Goal: Information Seeking & Learning: Check status

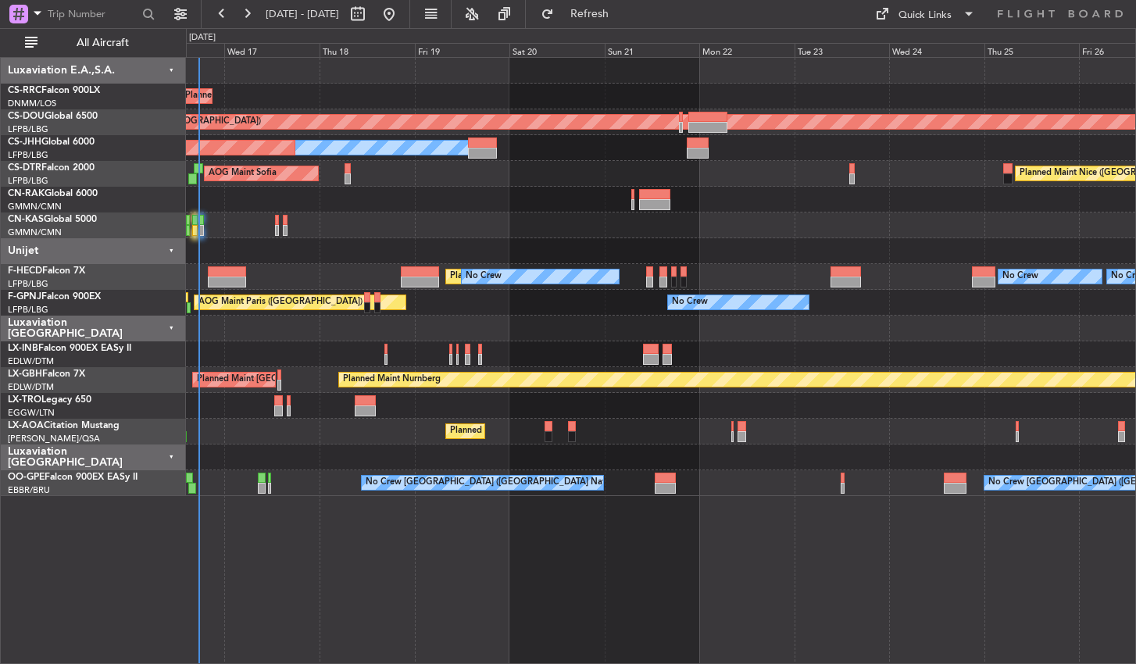
click at [443, 593] on div "Planned Maint [GEOGRAPHIC_DATA] ([GEOGRAPHIC_DATA]) Planned Maint [GEOGRAPHIC_D…" at bounding box center [661, 360] width 950 height 607
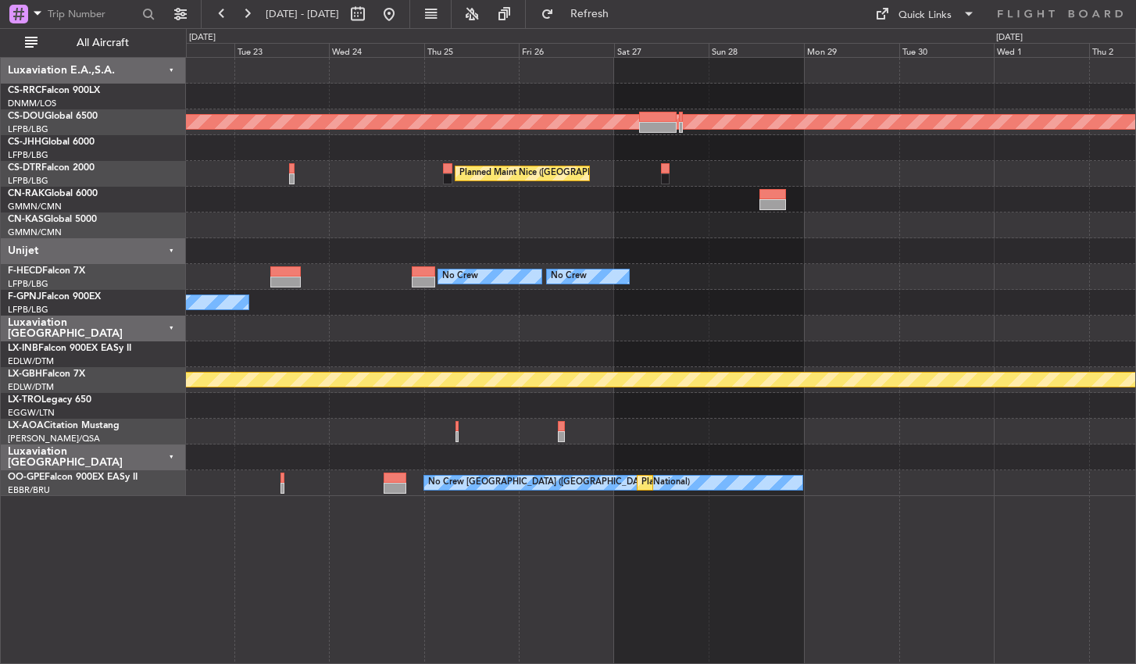
click at [387, 580] on div "Planned Maint London ([GEOGRAPHIC_DATA]) [GEOGRAPHIC_DATA] ([GEOGRAPHIC_DATA]) …" at bounding box center [661, 360] width 950 height 607
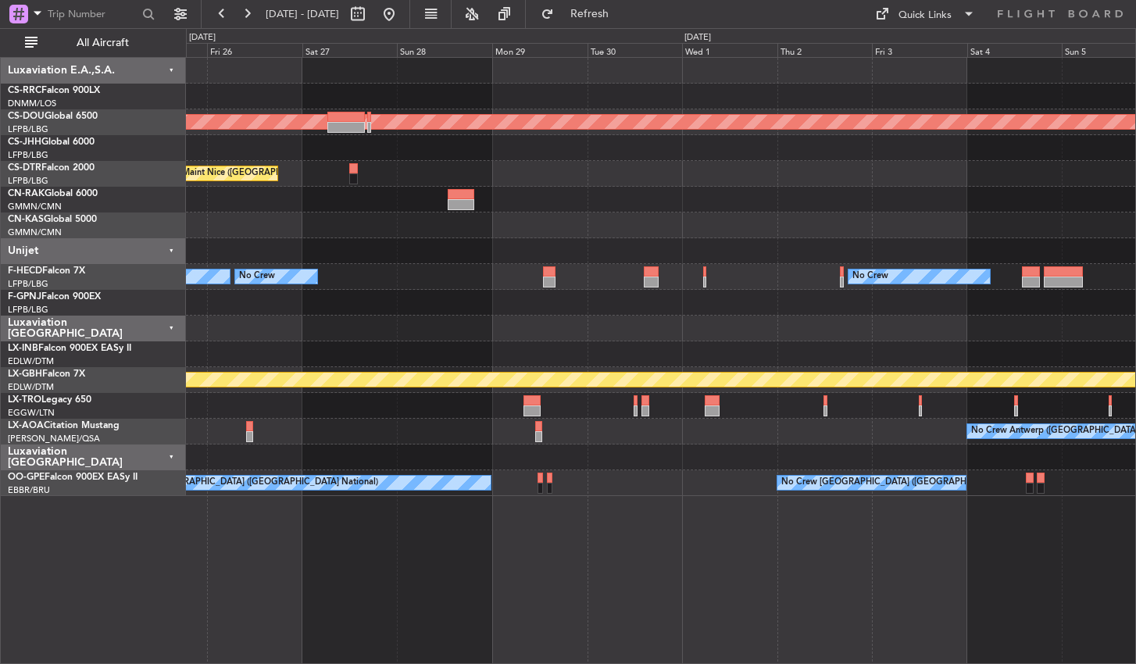
click at [538, 586] on div "Planned Maint London ([GEOGRAPHIC_DATA]) [GEOGRAPHIC_DATA] ([GEOGRAPHIC_DATA]) …" at bounding box center [661, 360] width 950 height 607
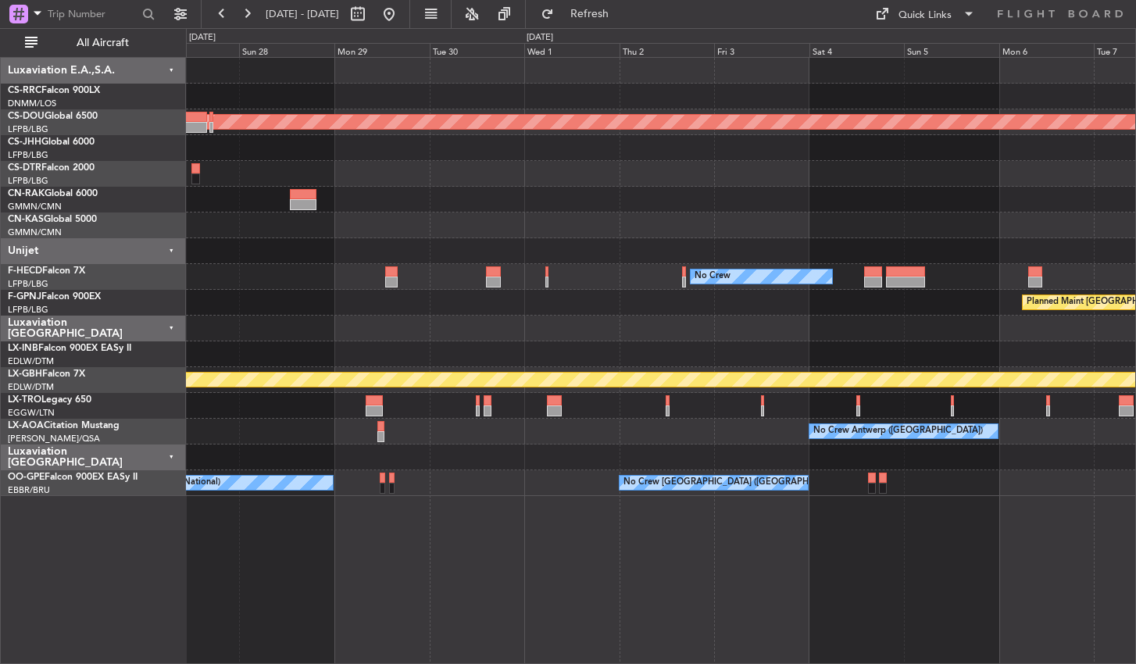
click at [902, 528] on div "Planned Maint London ([GEOGRAPHIC_DATA]) [GEOGRAPHIC_DATA] ([GEOGRAPHIC_DATA]) …" at bounding box center [661, 360] width 950 height 607
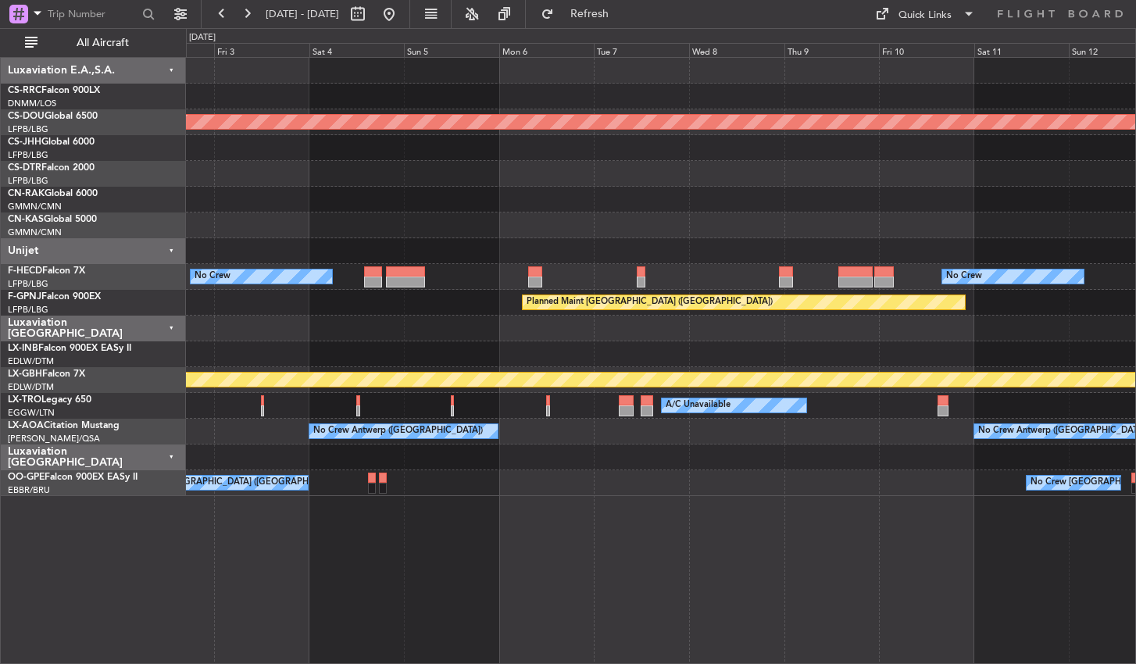
click at [482, 564] on div "Planned Maint London ([GEOGRAPHIC_DATA]) No Crew No Crew Planned Maint [GEOGRAP…" at bounding box center [661, 360] width 950 height 607
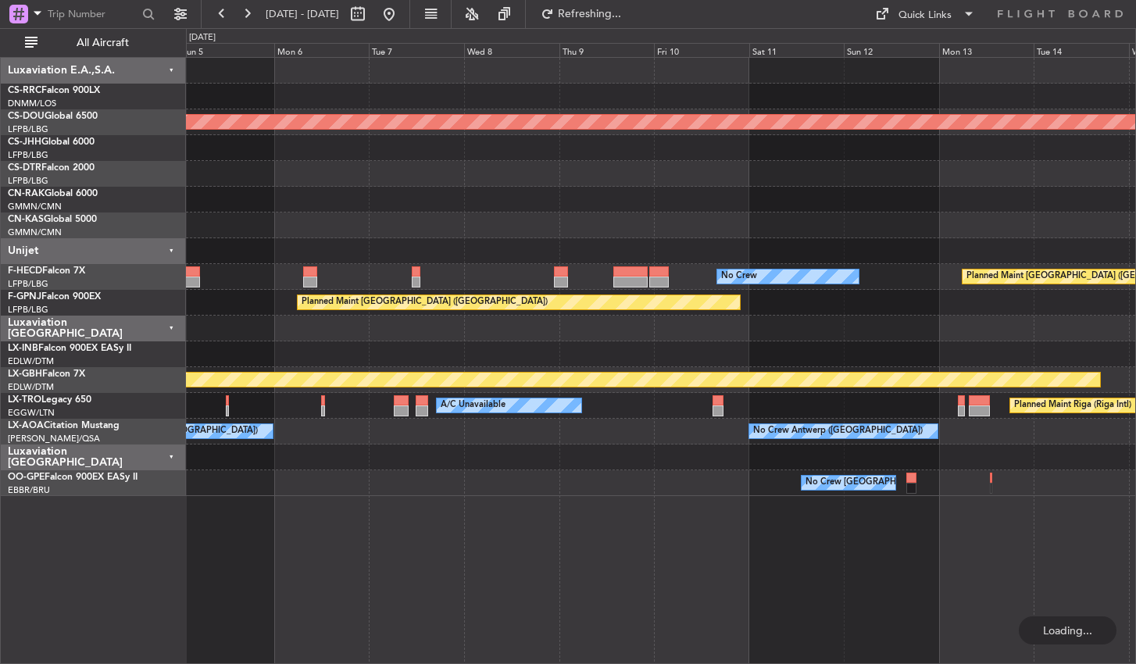
click at [504, 539] on div "Planned Maint London ([GEOGRAPHIC_DATA]) No Crew Planned Maint [GEOGRAPHIC_DATA…" at bounding box center [661, 360] width 950 height 607
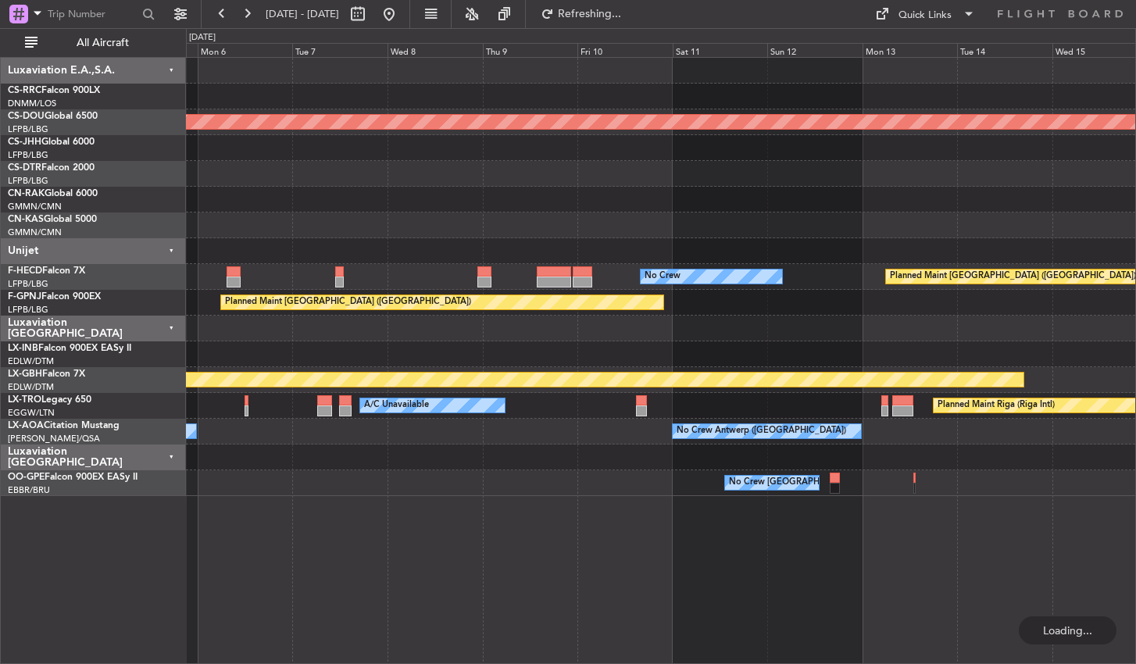
click at [1009, 553] on div "Planned Maint London ([GEOGRAPHIC_DATA]) No Crew Planned Maint [GEOGRAPHIC_DATA…" at bounding box center [661, 360] width 950 height 607
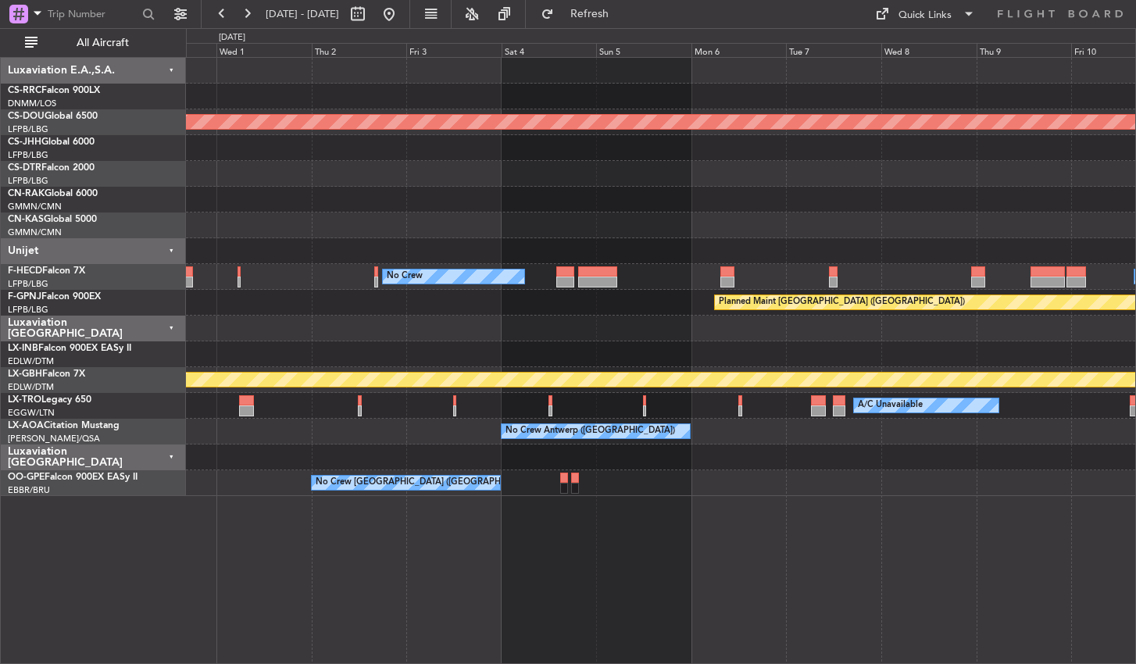
click at [329, 526] on div "Planned Maint London ([GEOGRAPHIC_DATA]) No Crew No Crew Planned Maint [GEOGRAP…" at bounding box center [661, 360] width 950 height 607
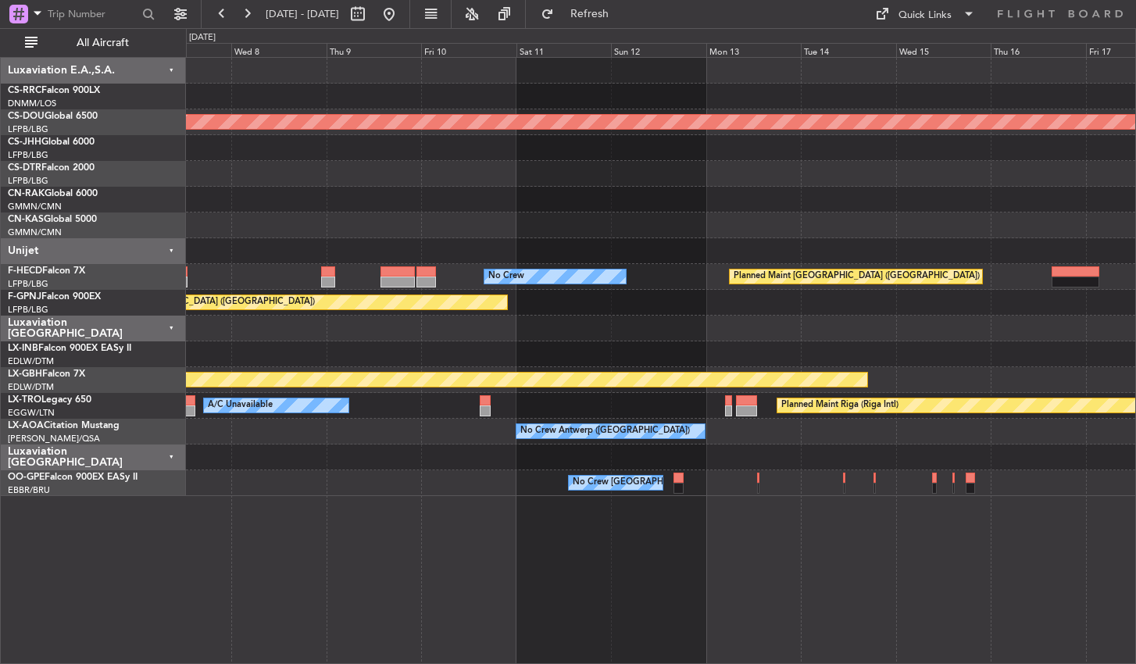
click at [349, 587] on div "Planned Maint London ([GEOGRAPHIC_DATA]) No Crew Planned Maint [GEOGRAPHIC_DATA…" at bounding box center [661, 360] width 950 height 607
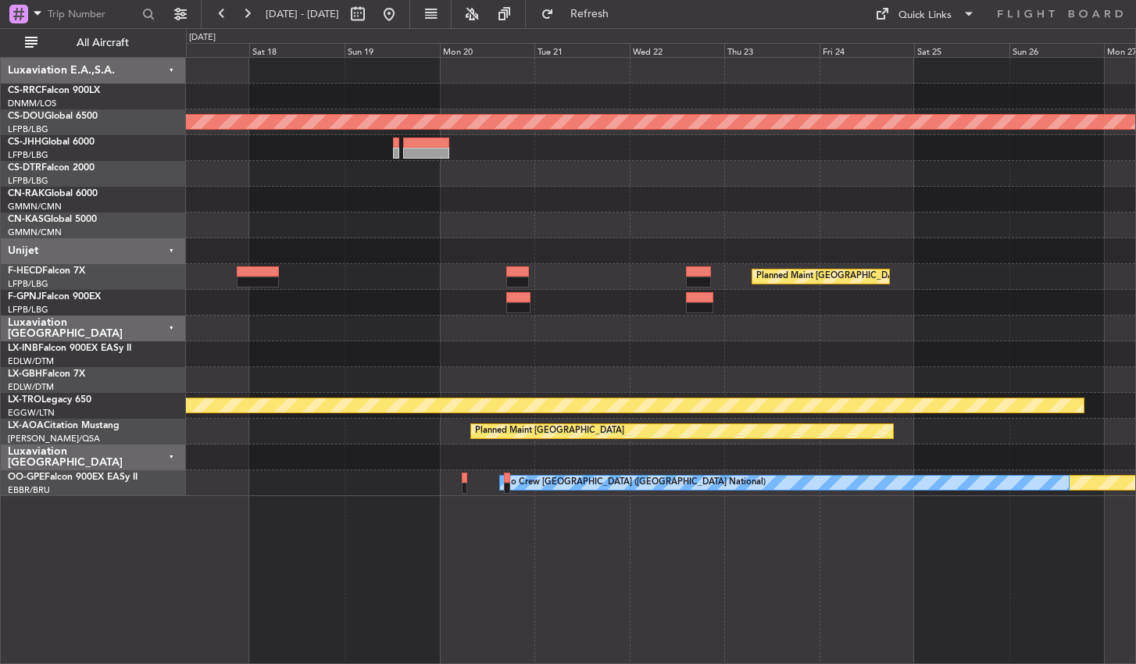
click at [418, 559] on div "Planned Maint London ([GEOGRAPHIC_DATA]) Planned Maint [GEOGRAPHIC_DATA] ([GEOG…" at bounding box center [661, 360] width 950 height 607
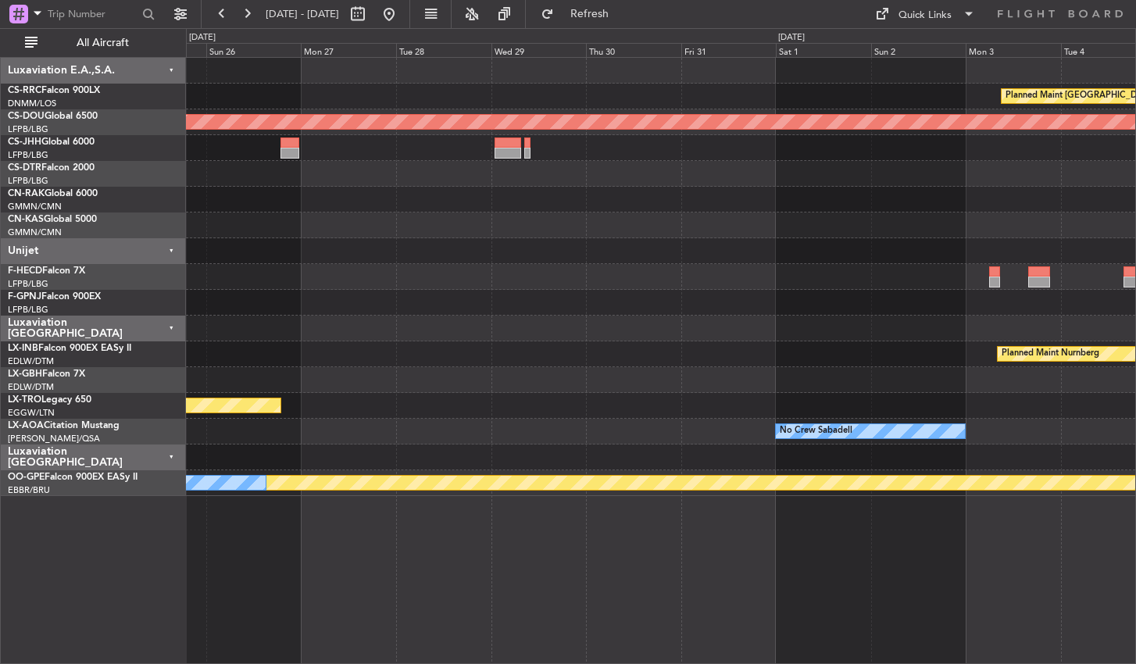
click at [0, 585] on html "[DATE] - [DATE] Refresh Quick Links All Aircraft Planned Maint [GEOGRAPHIC_DATA…" at bounding box center [568, 332] width 1136 height 664
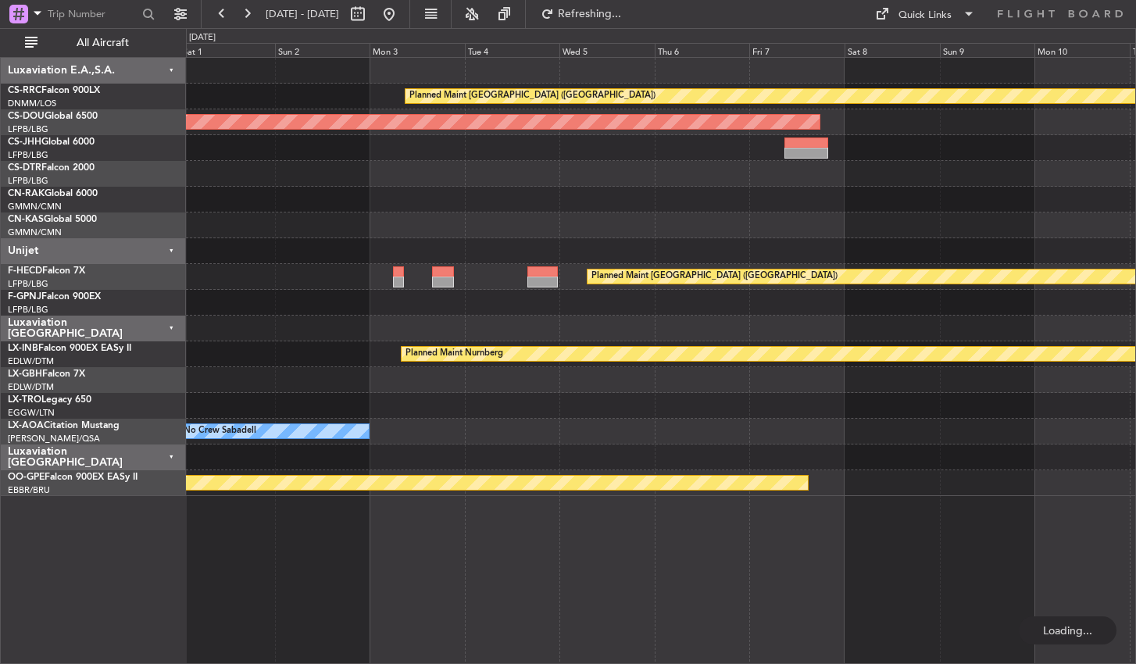
click at [229, 586] on div "Planned Maint [GEOGRAPHIC_DATA] ([GEOGRAPHIC_DATA]) Planned Maint [GEOGRAPHIC_D…" at bounding box center [661, 360] width 950 height 607
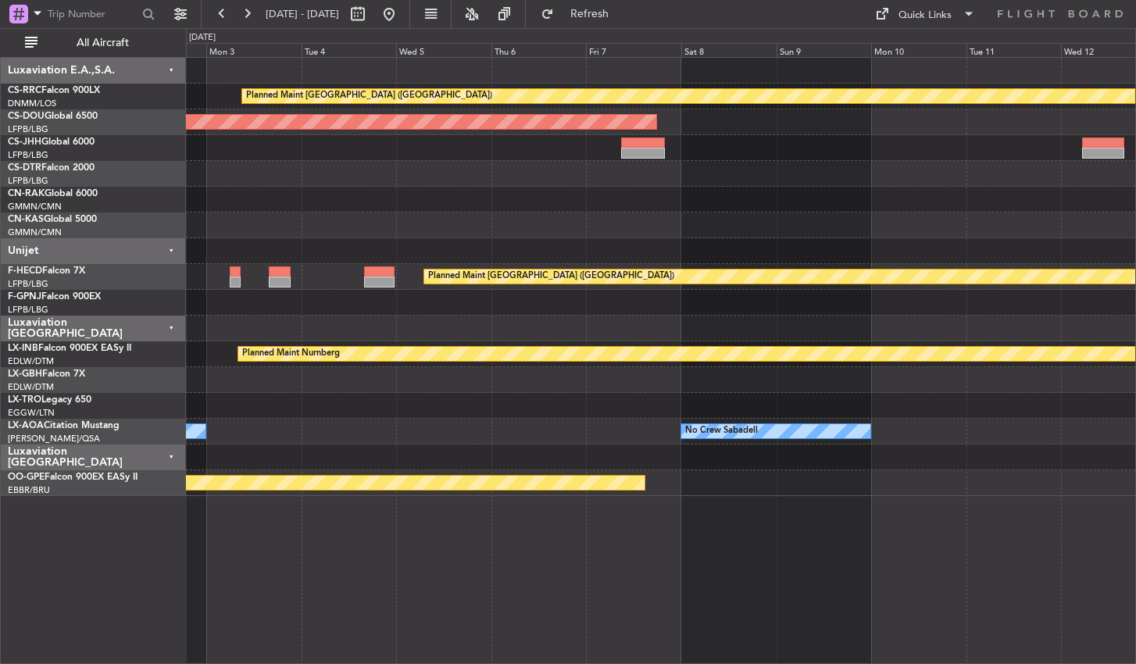
click at [563, 549] on div "Planned Maint [GEOGRAPHIC_DATA] ([GEOGRAPHIC_DATA]) Planned Maint [GEOGRAPHIC_D…" at bounding box center [661, 360] width 950 height 607
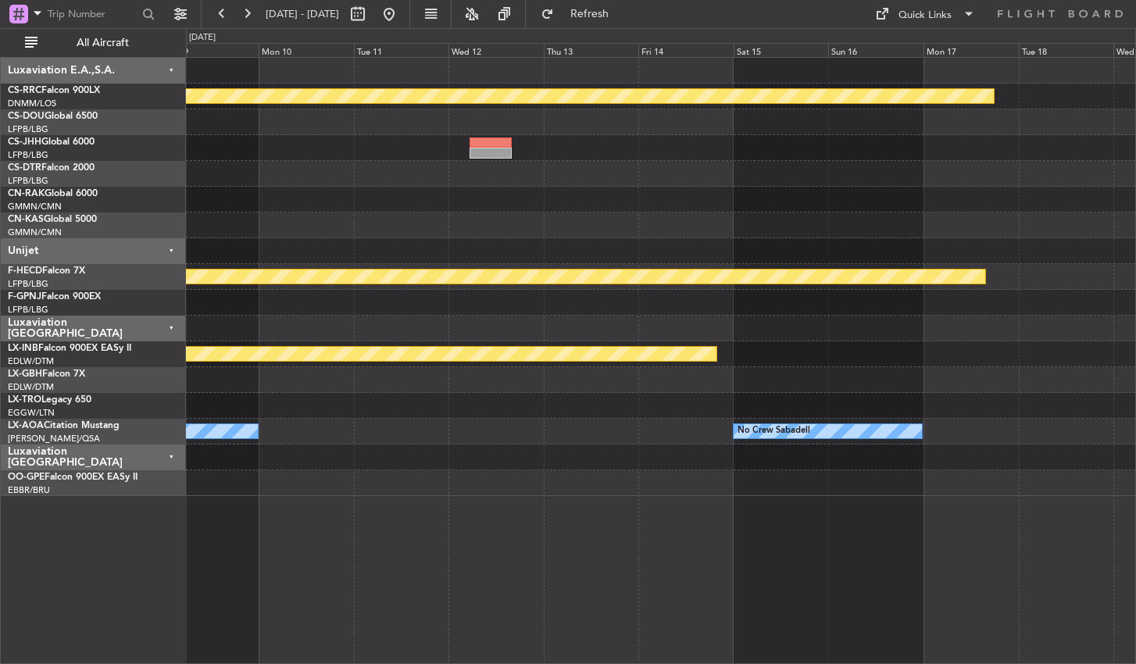
click at [409, 563] on div "Planned Maint [GEOGRAPHIC_DATA] ([GEOGRAPHIC_DATA]) Planned Maint [GEOGRAPHIC_D…" at bounding box center [661, 360] width 950 height 607
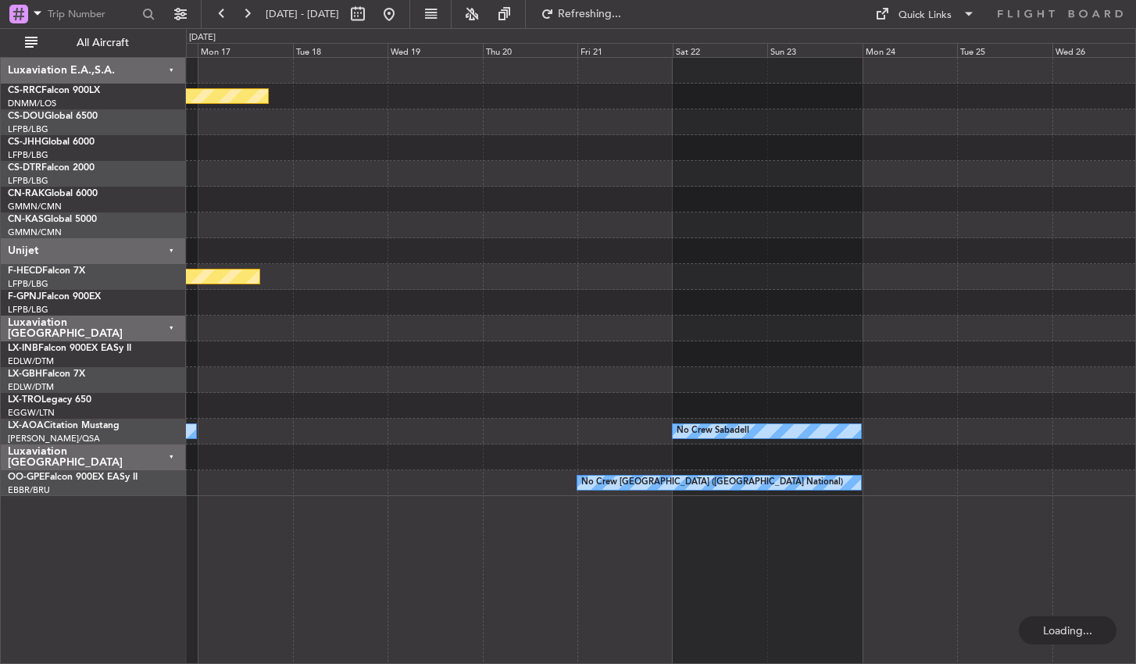
click at [435, 556] on div "Planned Maint [GEOGRAPHIC_DATA] ([GEOGRAPHIC_DATA]) Planned Maint [GEOGRAPHIC_D…" at bounding box center [661, 360] width 950 height 607
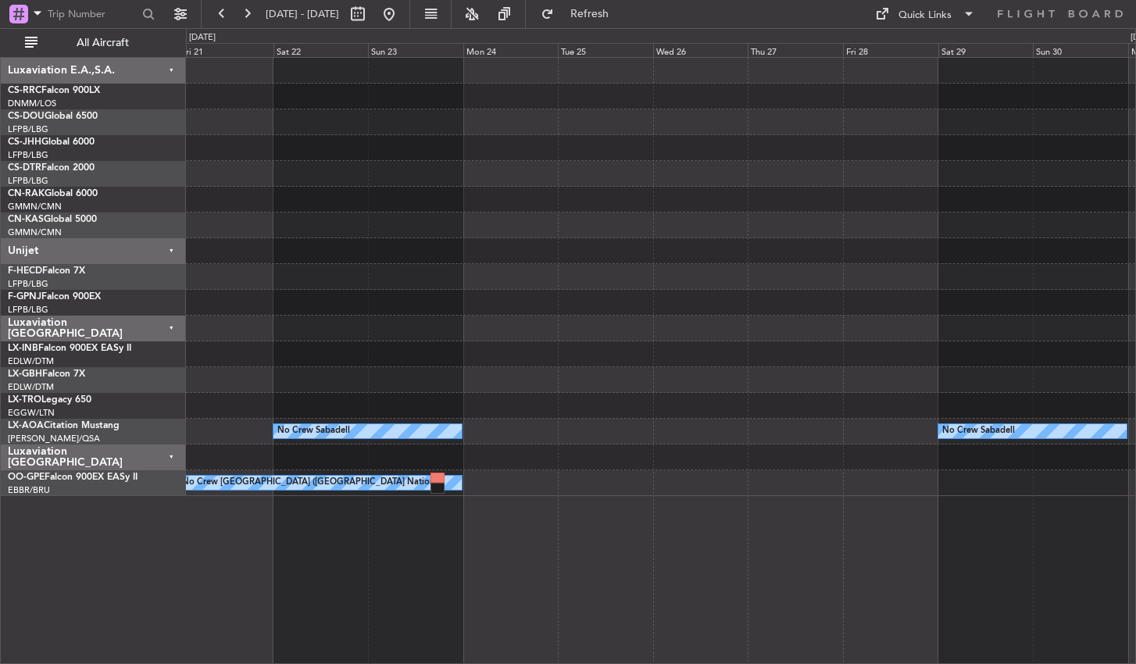
click at [537, 488] on div "No Crew [GEOGRAPHIC_DATA] ([GEOGRAPHIC_DATA] National)" at bounding box center [660, 483] width 949 height 26
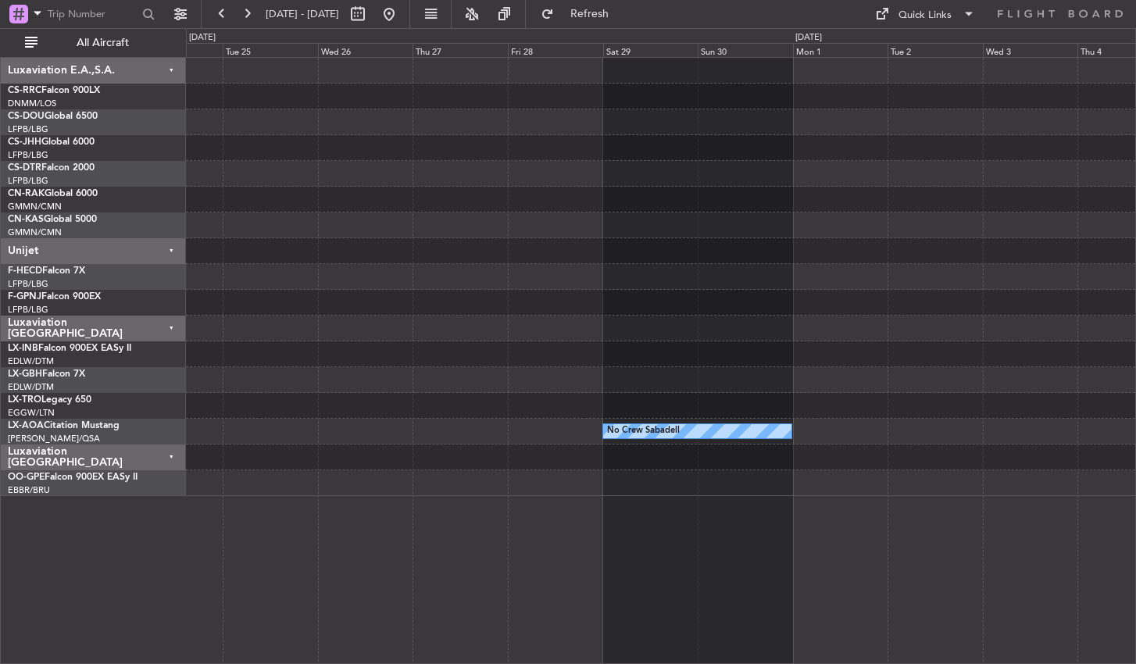
click at [275, 515] on div "No Crew Sabadell No Crew Sabadell No Crew Sabadell No Crew [GEOGRAPHIC_DATA] (B…" at bounding box center [661, 360] width 950 height 607
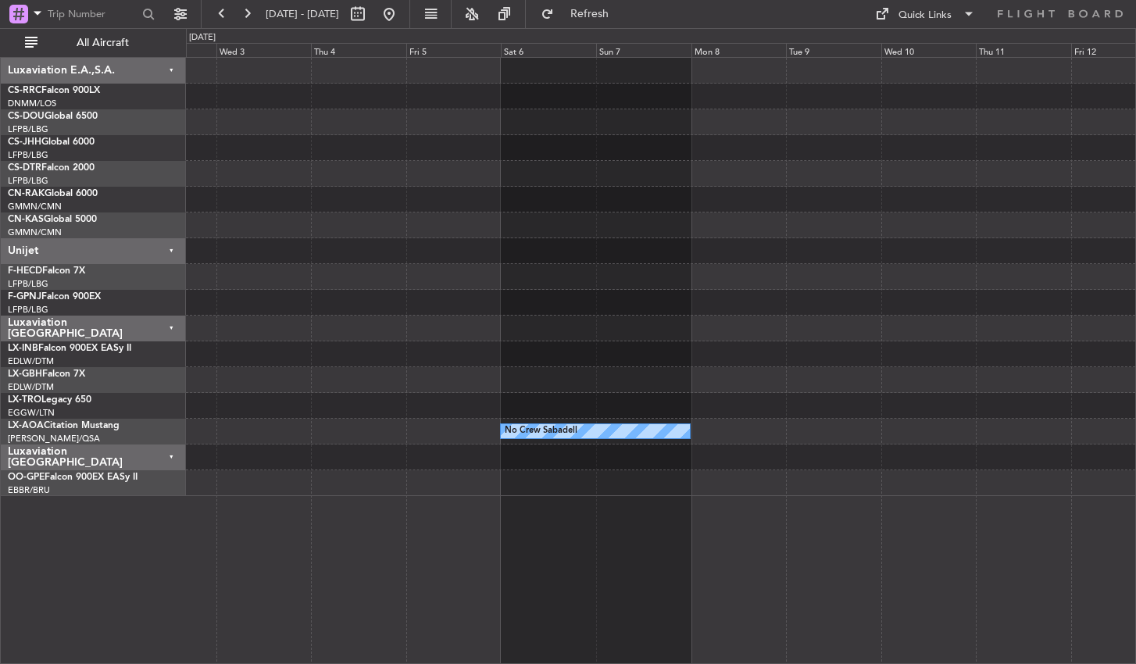
click at [334, 518] on div "No Crew Sabadell No Crew Sabadell" at bounding box center [661, 360] width 950 height 607
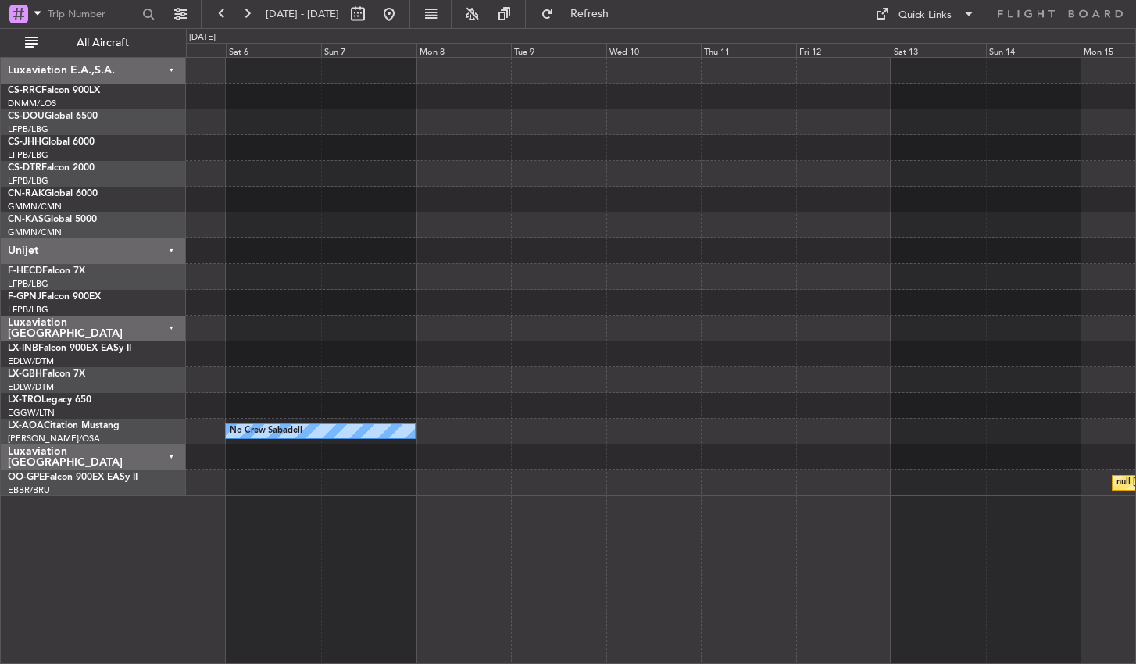
click at [255, 510] on div "No Crew Sabadell null [GEOGRAPHIC_DATA]-[GEOGRAPHIC_DATA]" at bounding box center [661, 360] width 950 height 607
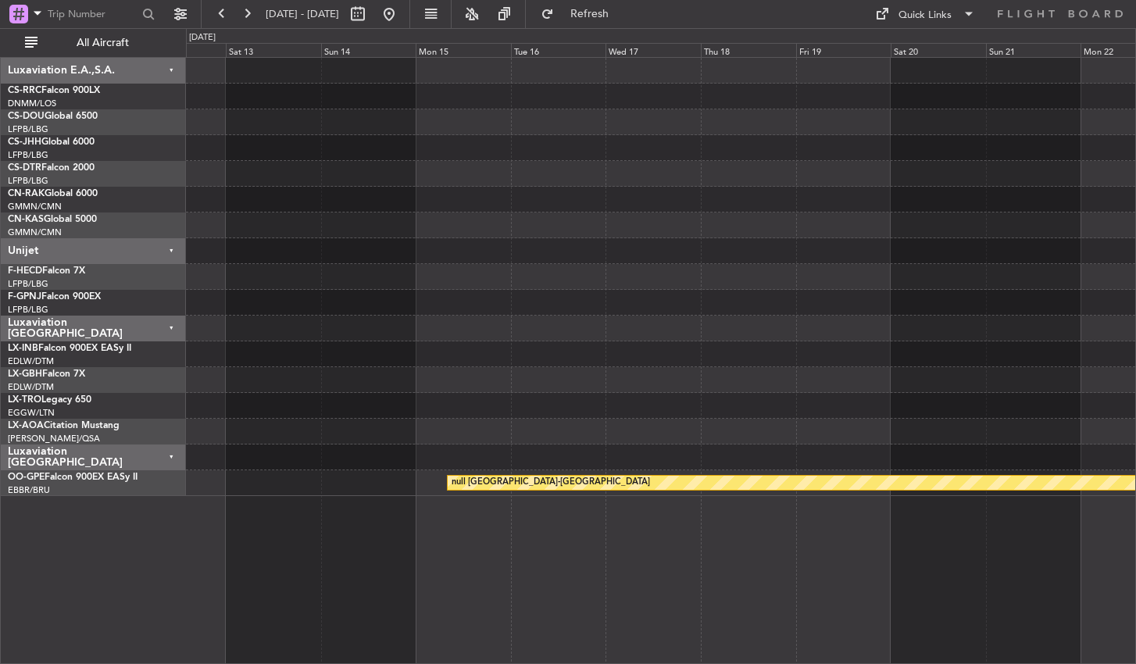
click at [299, 534] on div "null [GEOGRAPHIC_DATA]-[GEOGRAPHIC_DATA]" at bounding box center [661, 360] width 950 height 607
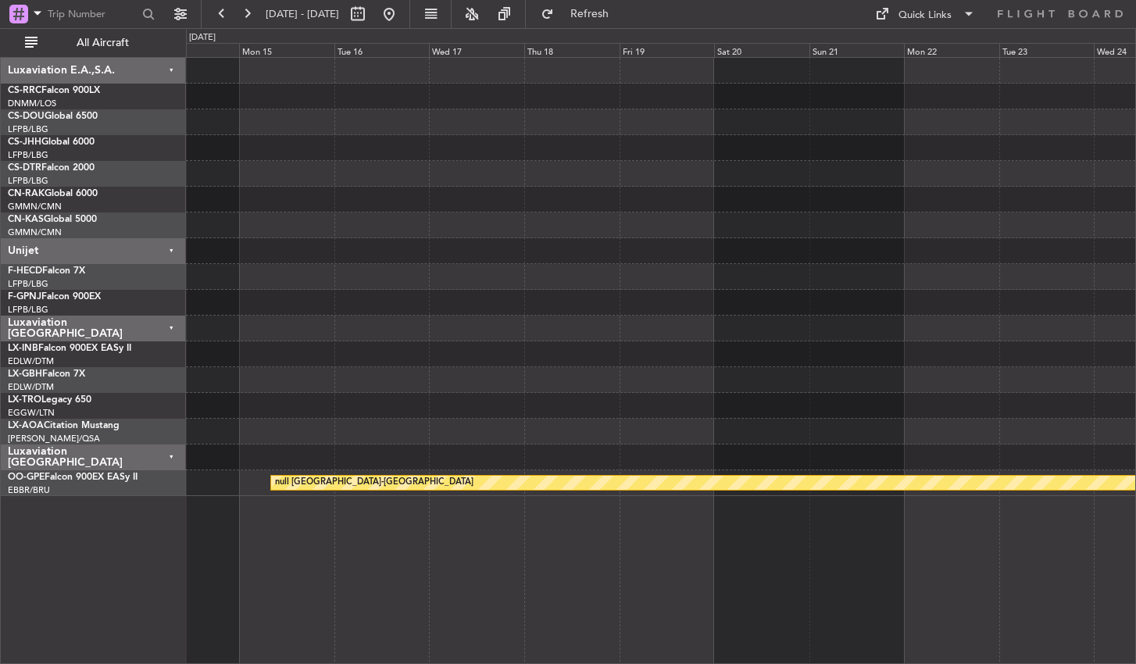
click at [203, 559] on div "null [GEOGRAPHIC_DATA]-[GEOGRAPHIC_DATA]" at bounding box center [661, 360] width 950 height 607
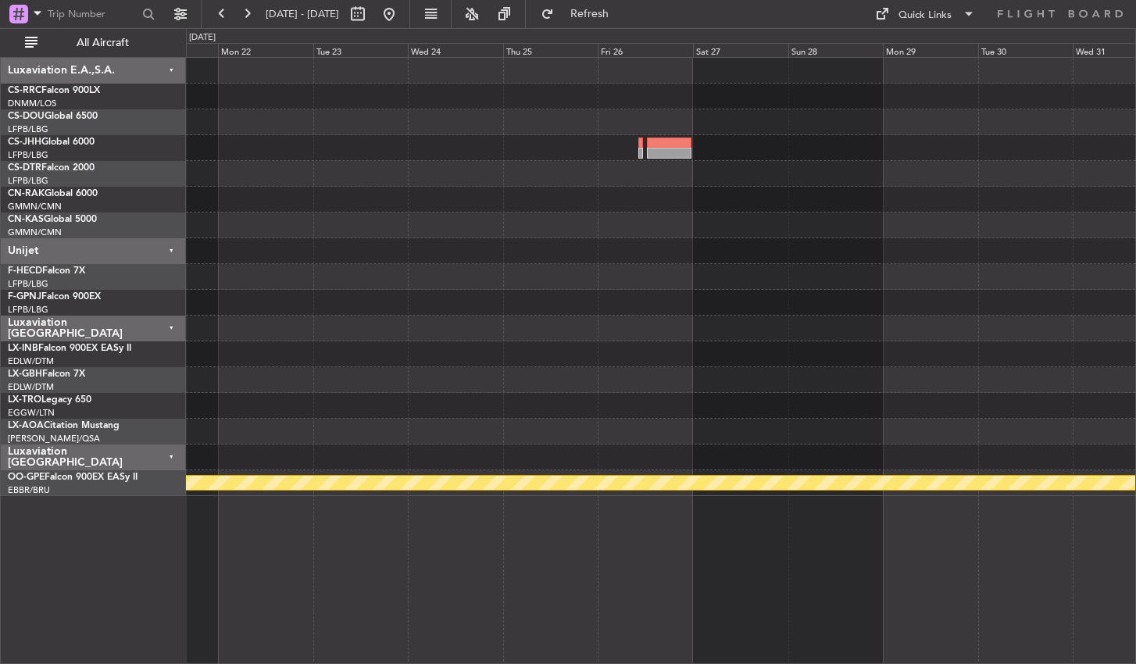
click at [435, 545] on div "null [GEOGRAPHIC_DATA]-[GEOGRAPHIC_DATA]" at bounding box center [661, 360] width 950 height 607
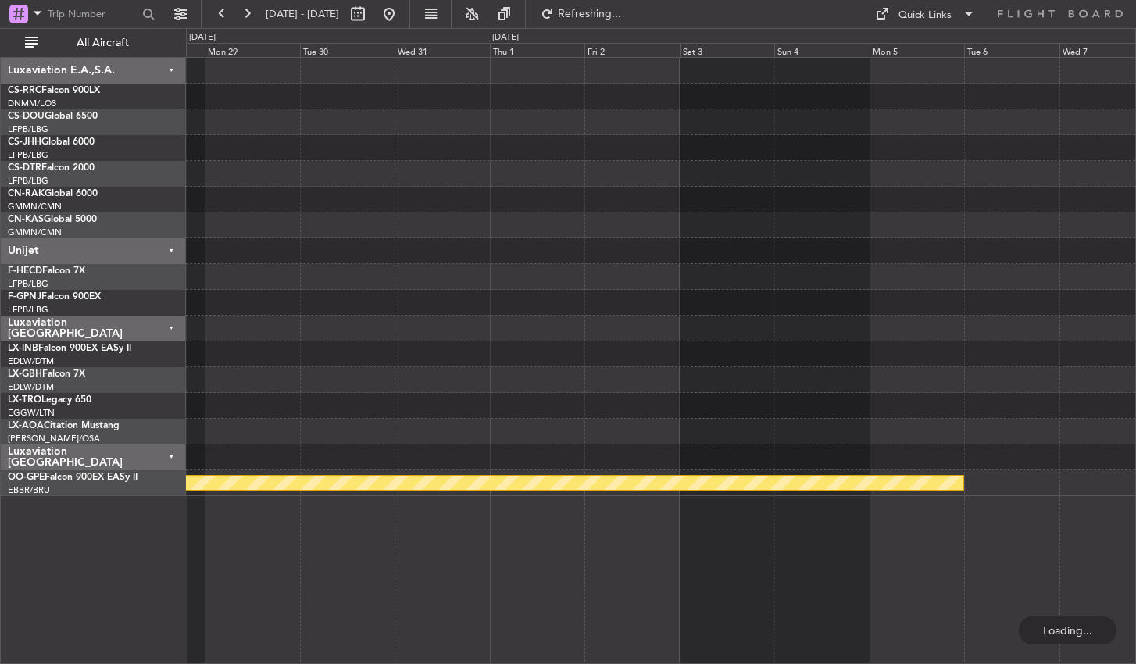
click at [316, 518] on div "null [GEOGRAPHIC_DATA]-[GEOGRAPHIC_DATA]" at bounding box center [661, 360] width 950 height 607
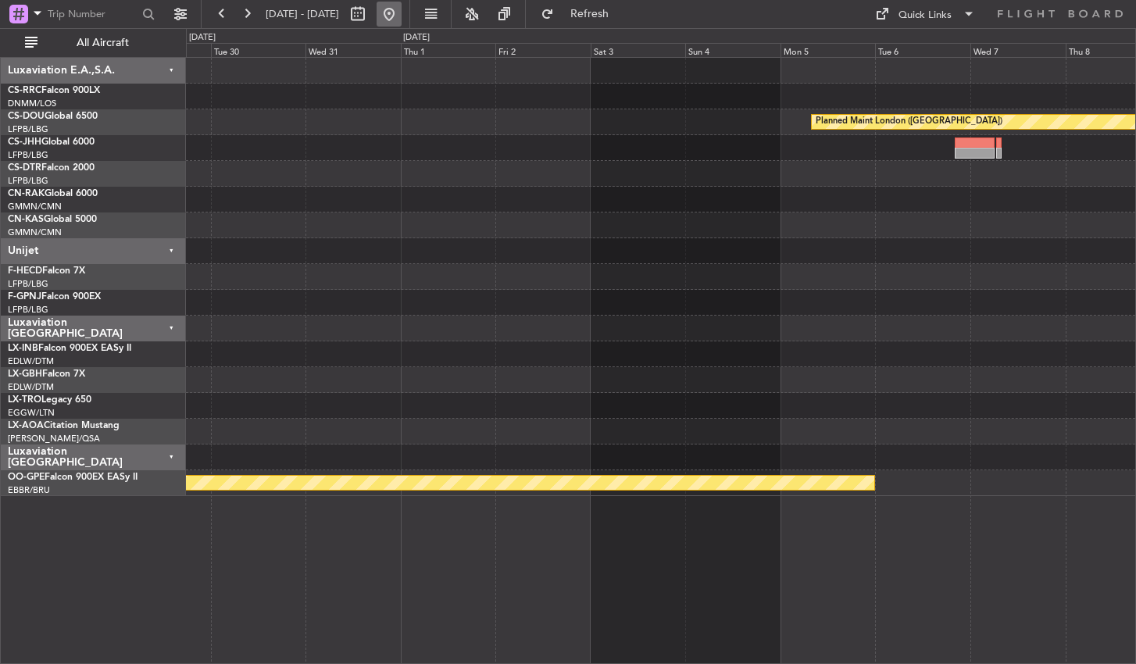
click at [402, 13] on button at bounding box center [389, 14] width 25 height 25
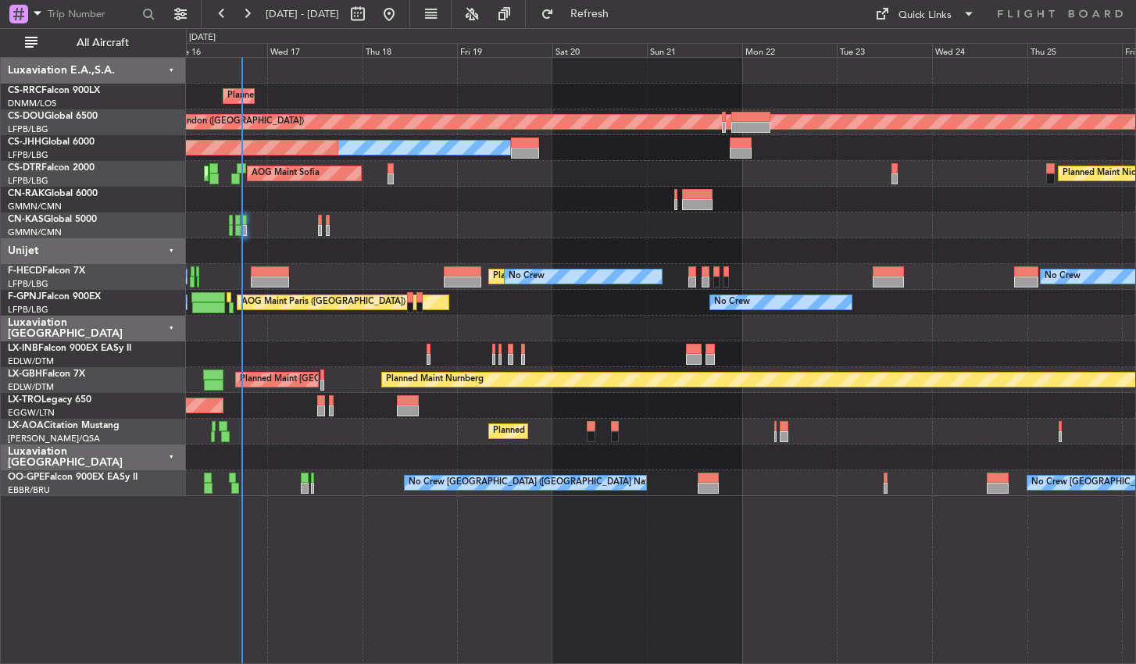
click at [511, 227] on div "Planned Maint [GEOGRAPHIC_DATA] ([GEOGRAPHIC_DATA]) Planned Maint [GEOGRAPHIC_D…" at bounding box center [660, 277] width 949 height 438
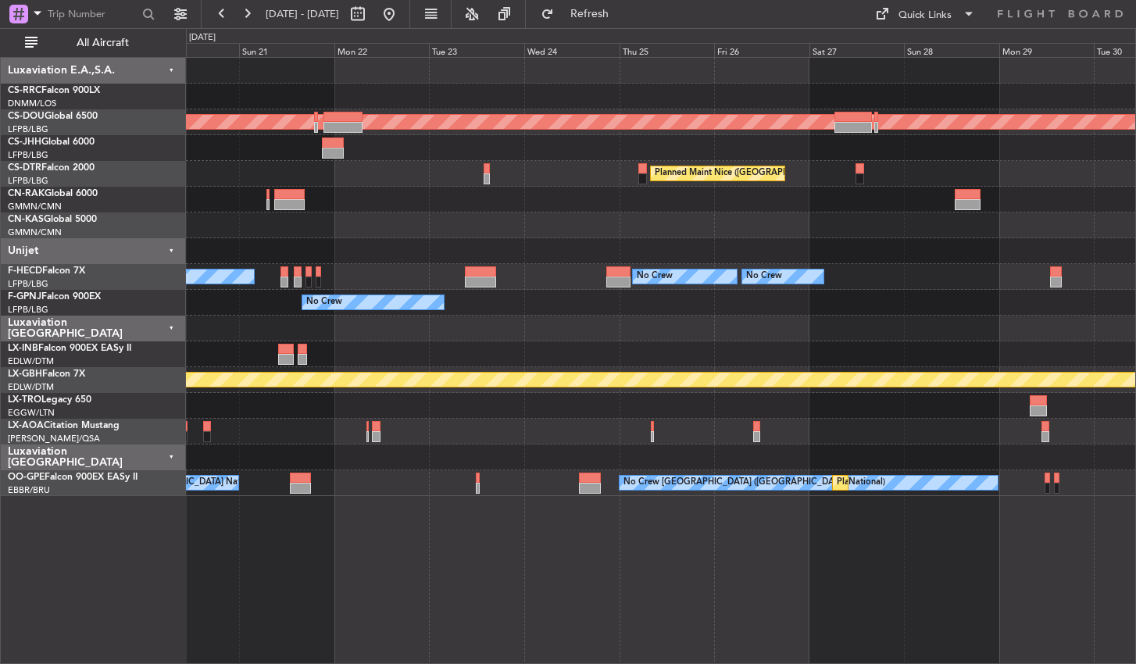
click at [455, 216] on div at bounding box center [660, 225] width 949 height 26
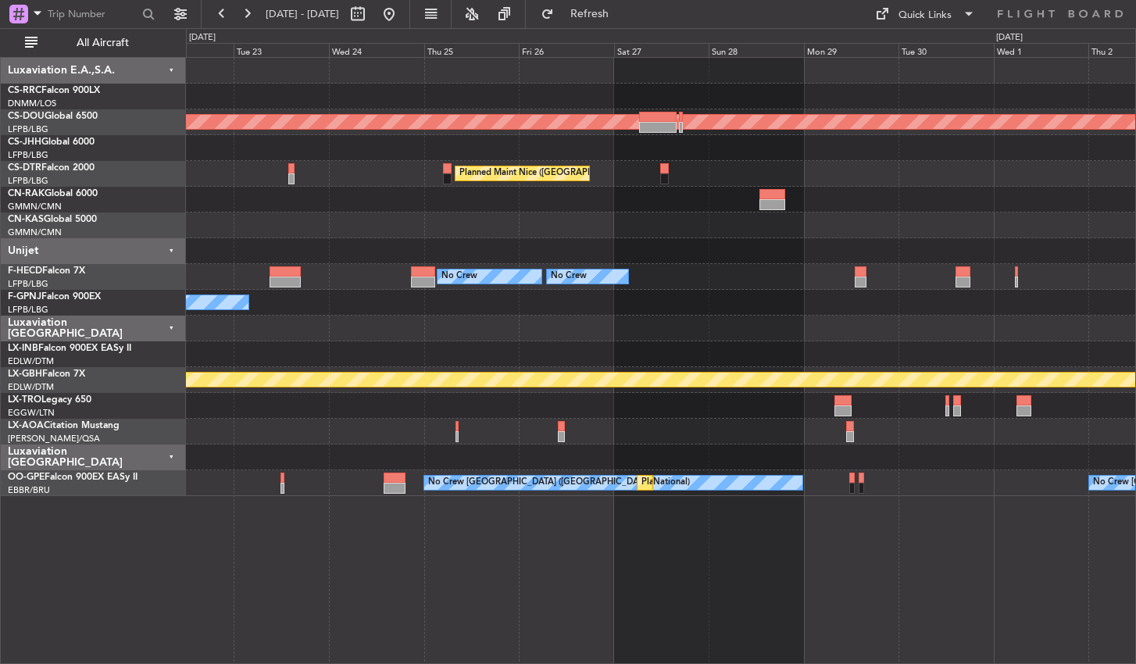
click at [716, 281] on div "Planned Maint London ([GEOGRAPHIC_DATA]) [GEOGRAPHIC_DATA] ([GEOGRAPHIC_DATA]) …" at bounding box center [660, 277] width 949 height 438
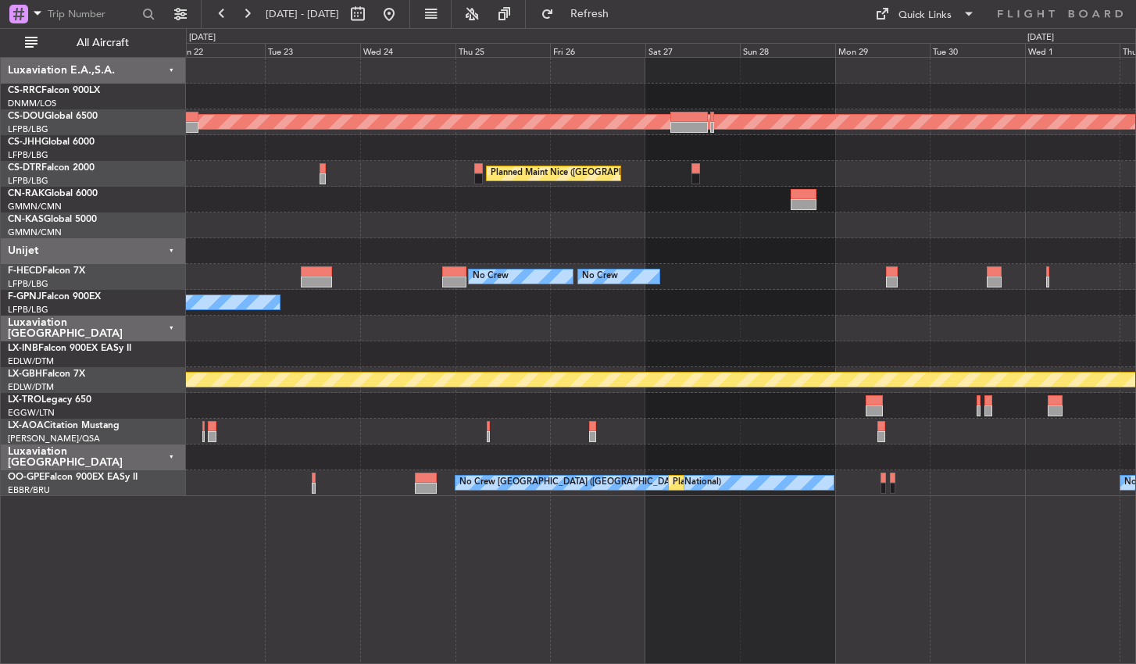
click at [694, 605] on div "Planned Maint London ([GEOGRAPHIC_DATA]) [GEOGRAPHIC_DATA] ([GEOGRAPHIC_DATA]) …" at bounding box center [661, 360] width 950 height 607
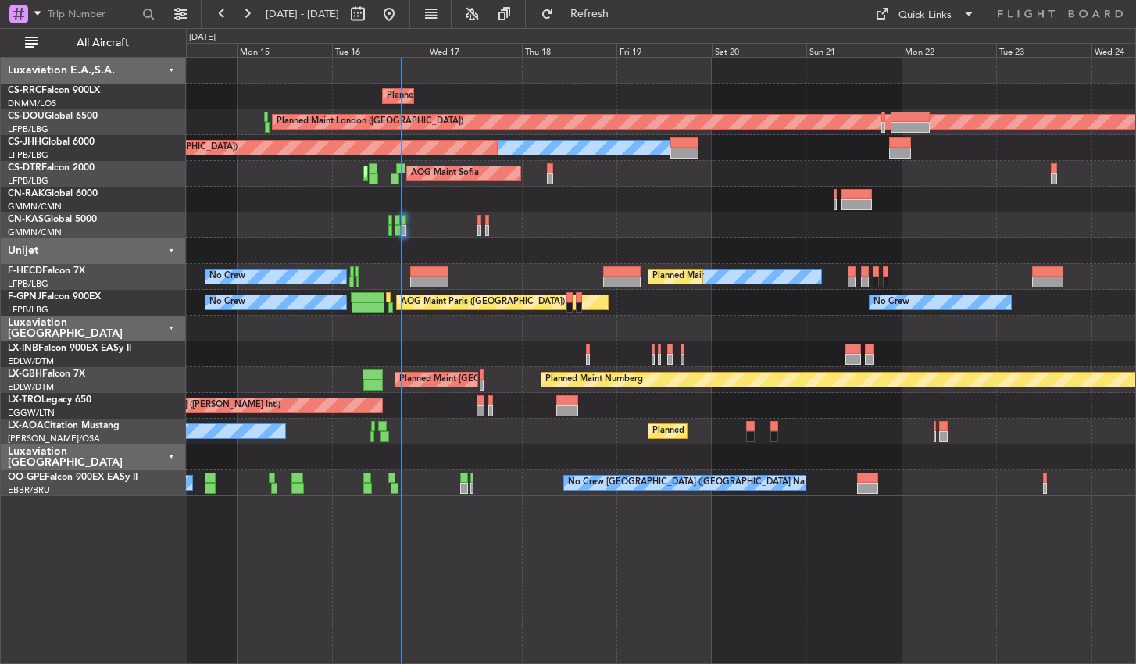
click at [937, 523] on div "Planned Maint [GEOGRAPHIC_DATA] ([GEOGRAPHIC_DATA]) Planned Maint [GEOGRAPHIC_D…" at bounding box center [661, 360] width 950 height 607
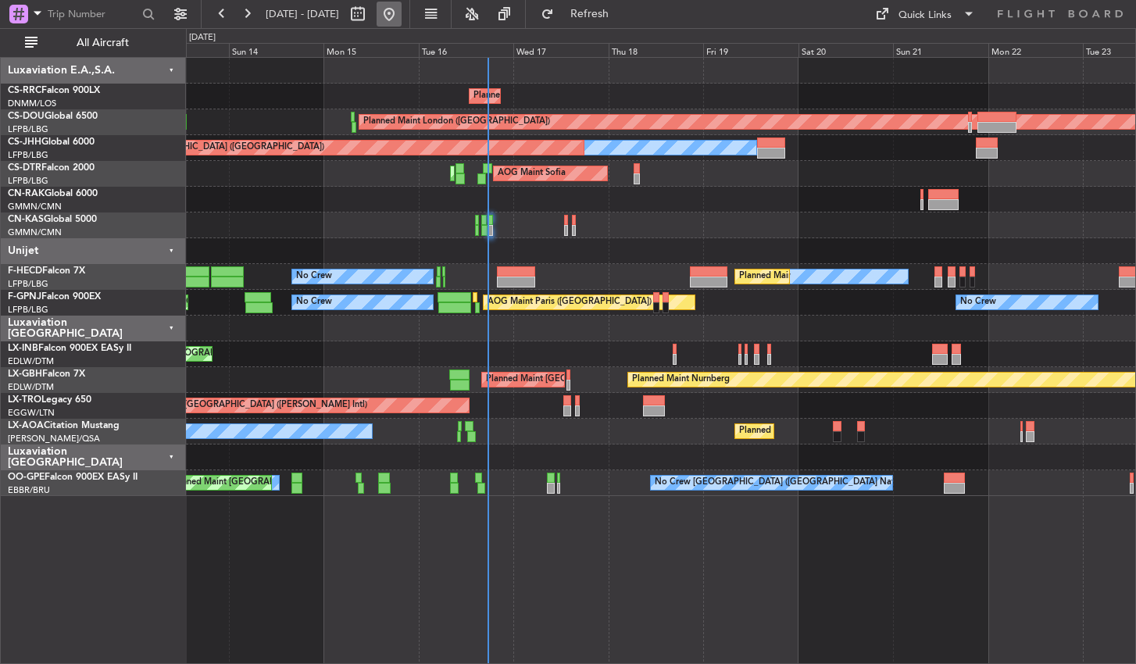
click at [402, 18] on button at bounding box center [389, 14] width 25 height 25
